Goal: Information Seeking & Learning: Learn about a topic

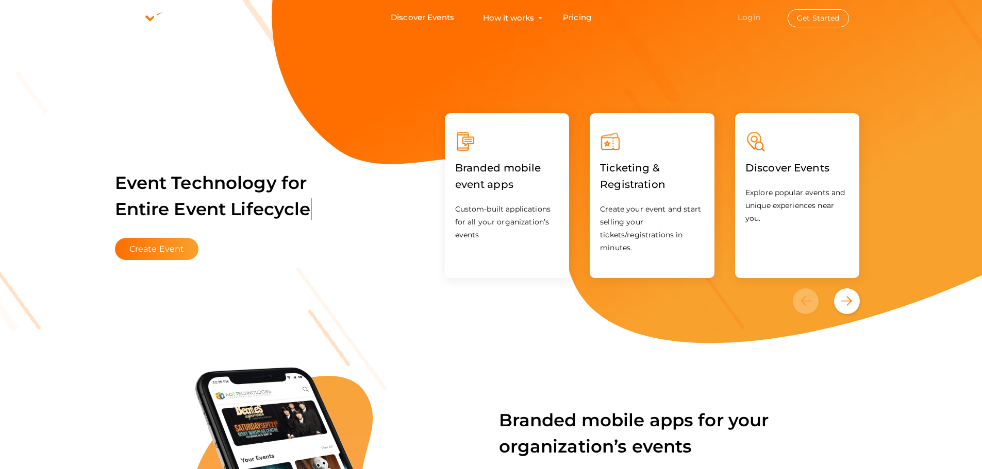
click at [752, 15] on link "Login" at bounding box center [748, 17] width 23 height 10
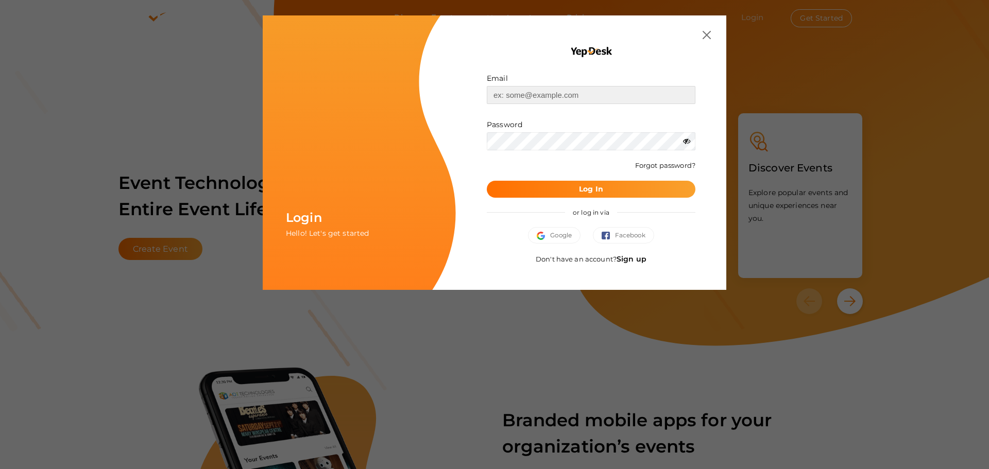
type input "[EMAIL_ADDRESS][DOMAIN_NAME]"
click at [555, 191] on button "Log In" at bounding box center [591, 189] width 209 height 17
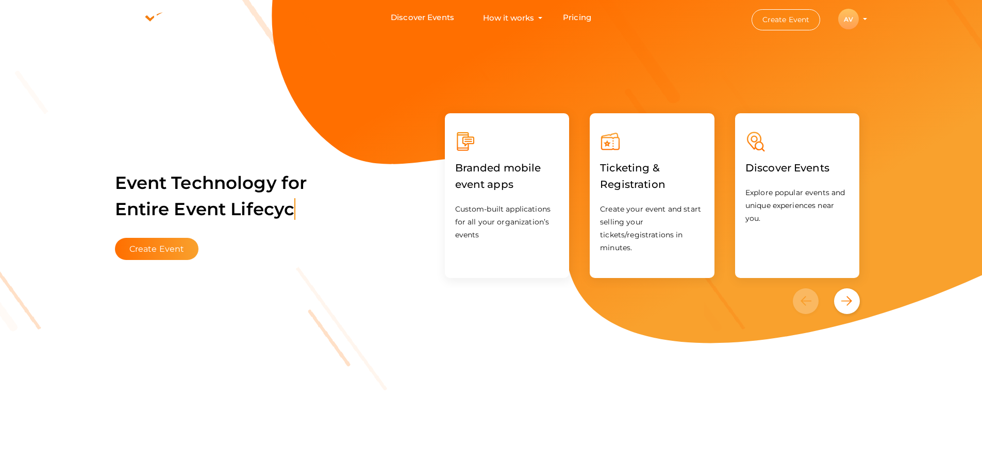
click at [781, 23] on button "Create Event" at bounding box center [785, 19] width 69 height 21
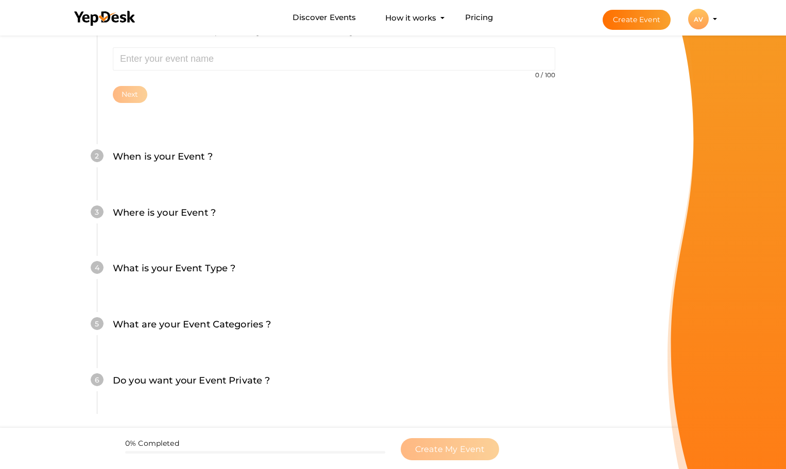
scroll to position [169, 0]
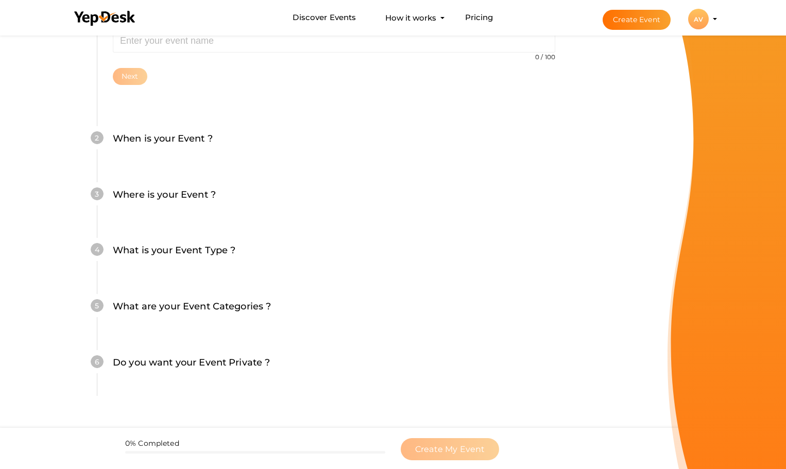
click at [691, 18] on div "AV" at bounding box center [698, 19] width 21 height 21
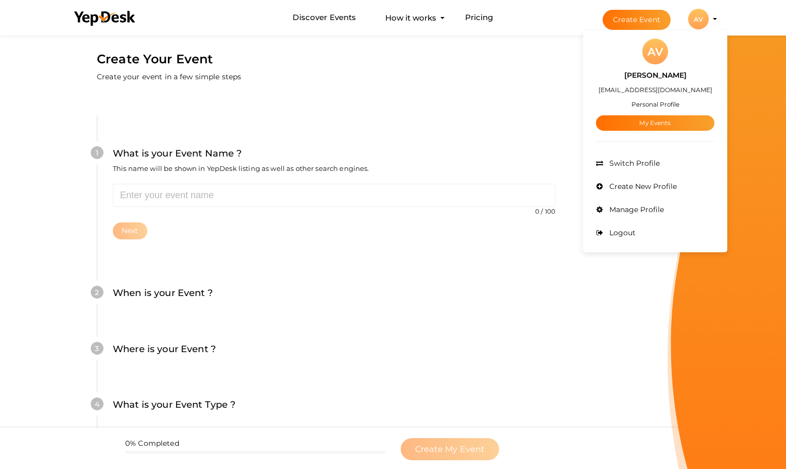
scroll to position [0, 0]
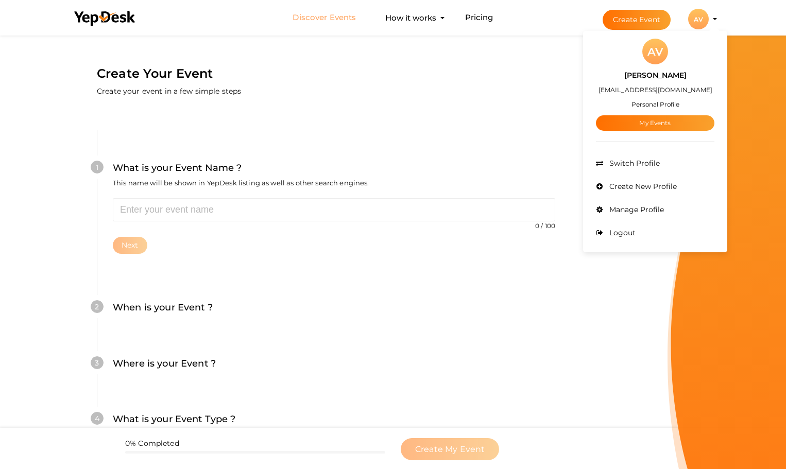
click at [320, 18] on link "Discover Events" at bounding box center [324, 17] width 63 height 19
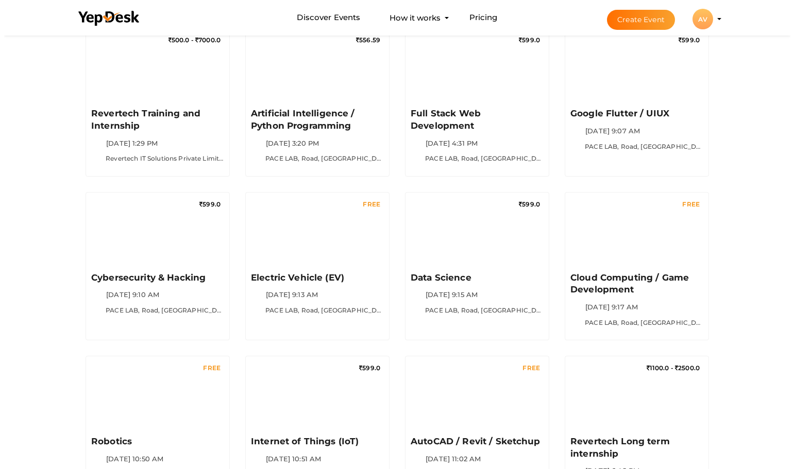
scroll to position [258, 0]
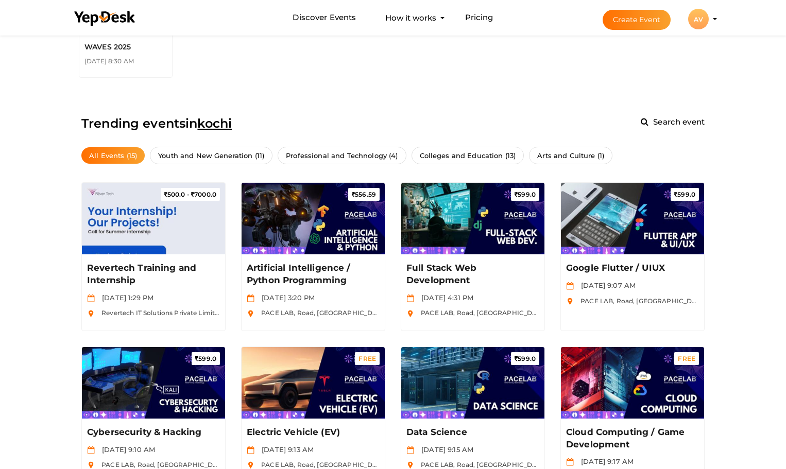
click at [228, 120] on span "kochi" at bounding box center [214, 123] width 35 height 15
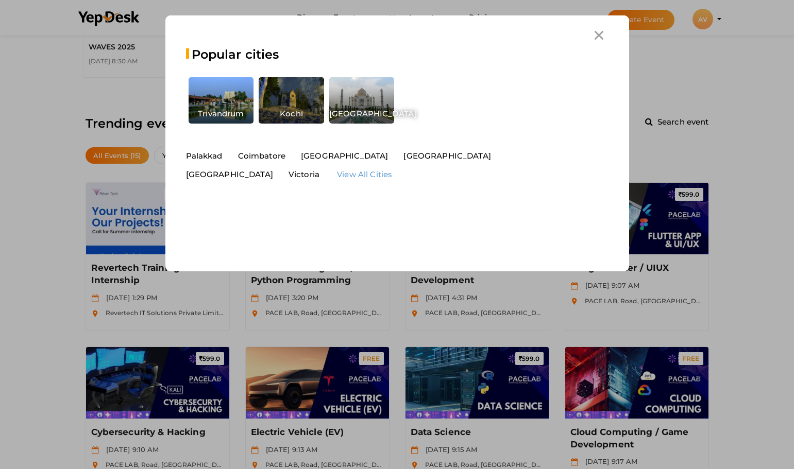
click at [224, 105] on div "Trivandrum" at bounding box center [221, 98] width 65 height 42
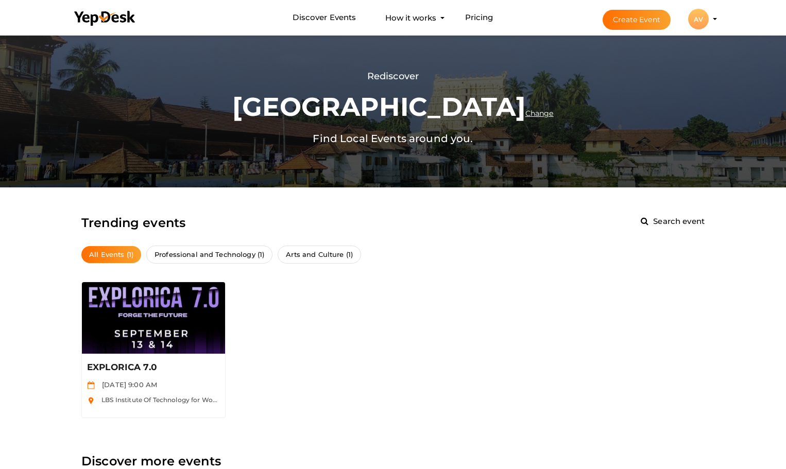
click at [111, 256] on span "All Events (1)" at bounding box center [111, 254] width 60 height 17
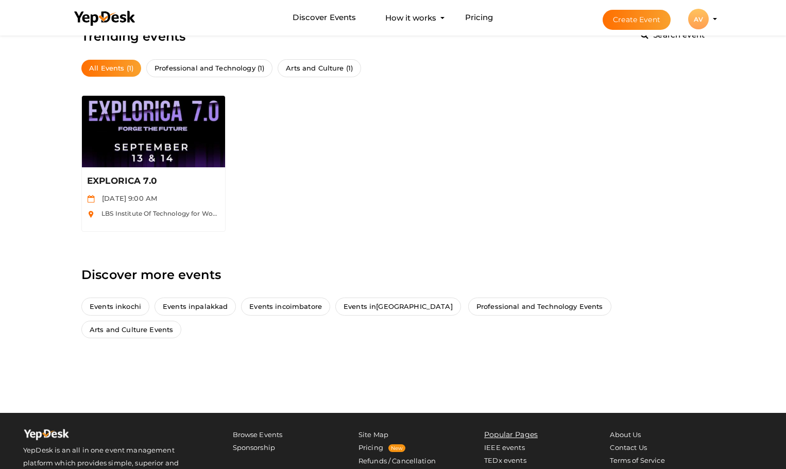
scroll to position [252, 0]
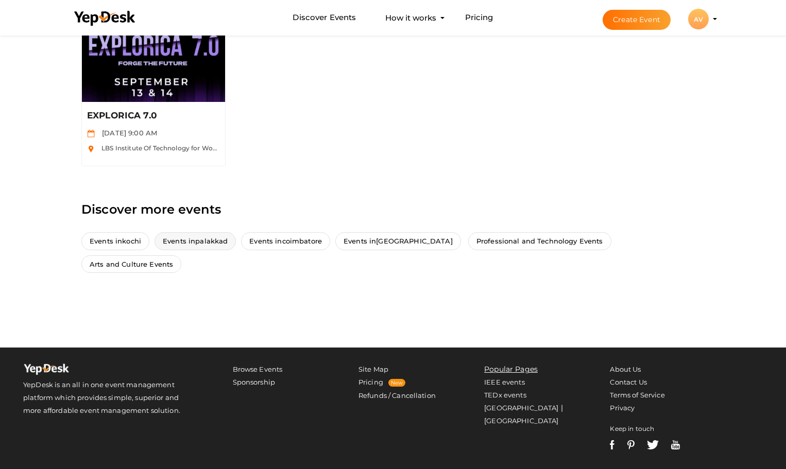
click at [206, 241] on span "palakkad" at bounding box center [211, 241] width 32 height 8
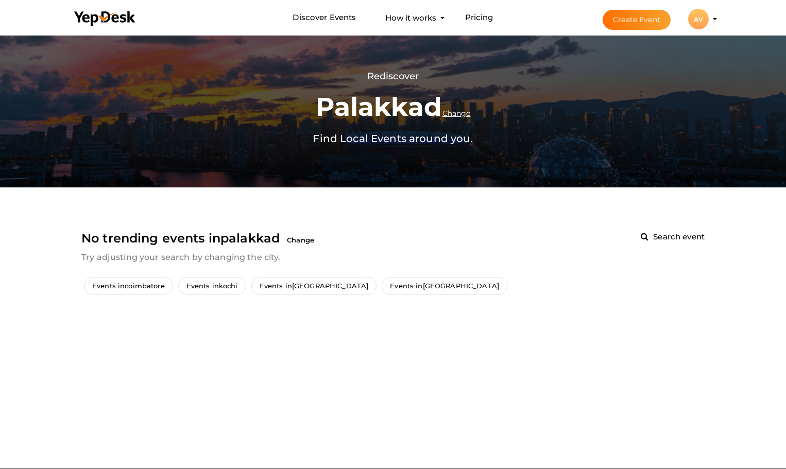
click at [463, 111] on span "Change" at bounding box center [457, 113] width 28 height 9
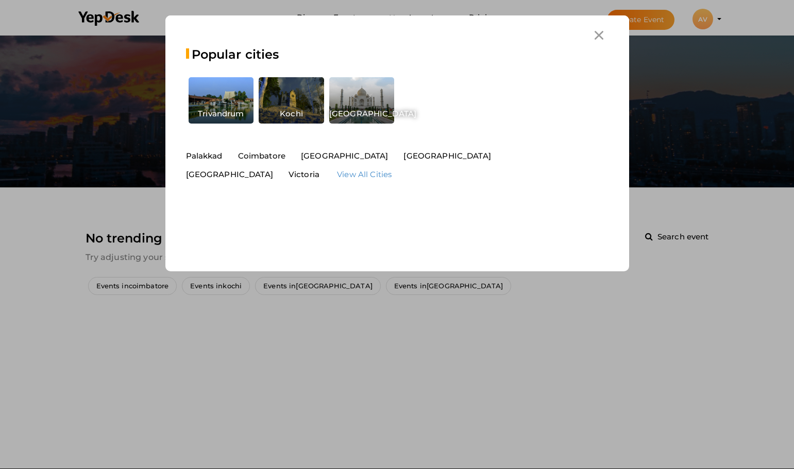
click at [300, 110] on div "Kochi" at bounding box center [291, 98] width 65 height 42
